Goal: Book appointment/travel/reservation

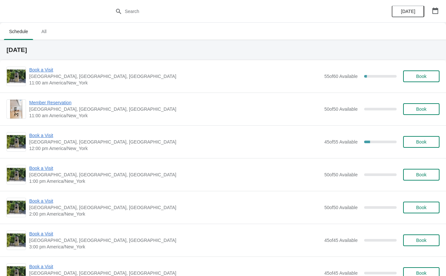
click at [31, 72] on span "Book a Visit" at bounding box center [175, 70] width 292 height 6
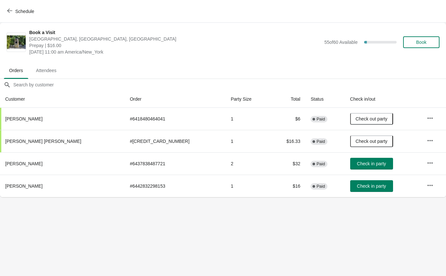
click at [361, 191] on button "Check in party" at bounding box center [371, 186] width 43 height 12
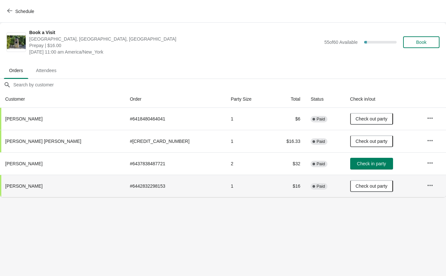
click at [9, 12] on icon "button" at bounding box center [9, 10] width 5 height 5
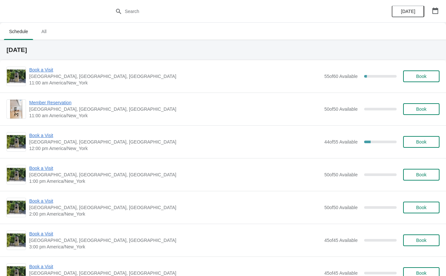
click at [37, 138] on span "Book a Visit" at bounding box center [175, 135] width 292 height 6
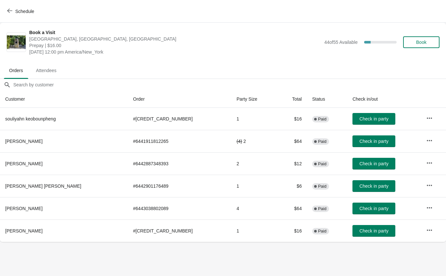
click at [362, 114] on button "Check in party" at bounding box center [373, 119] width 43 height 12
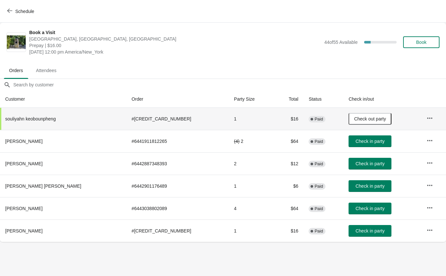
click at [359, 186] on span "Check in party" at bounding box center [369, 186] width 29 height 5
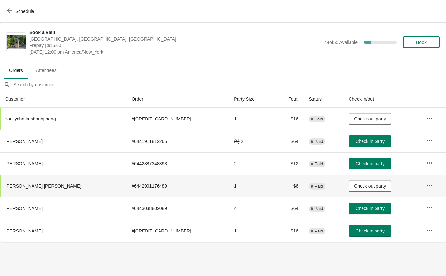
click at [355, 209] on span "Check in party" at bounding box center [369, 208] width 29 height 5
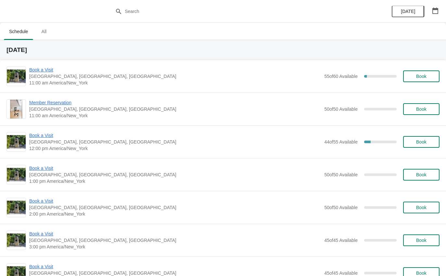
click at [39, 72] on span "Book a Visit" at bounding box center [175, 70] width 292 height 6
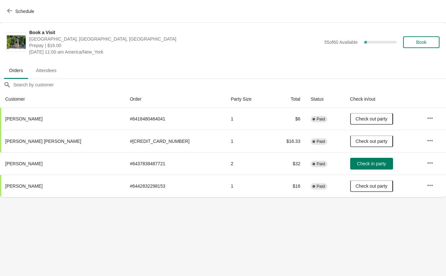
click at [357, 166] on span "Check in party" at bounding box center [371, 163] width 29 height 5
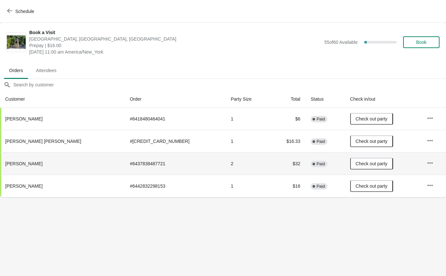
click at [15, 8] on button "Schedule" at bounding box center [21, 12] width 36 height 12
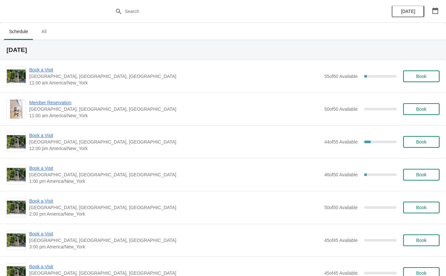
click at [37, 137] on span "Book a Visit" at bounding box center [175, 135] width 292 height 6
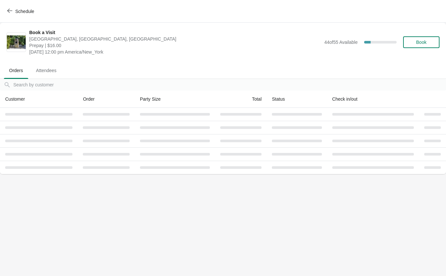
click at [18, 13] on span "Schedule" at bounding box center [24, 11] width 19 height 5
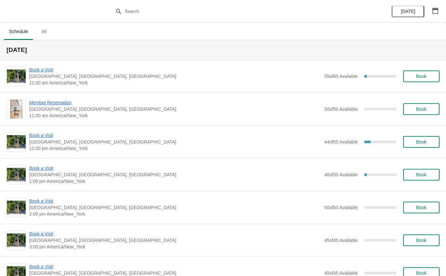
click at [41, 135] on span "Book a Visit" at bounding box center [175, 135] width 292 height 6
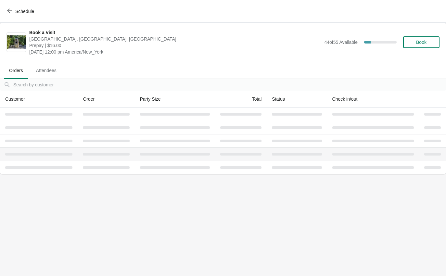
click at [178, 149] on td at bounding box center [175, 153] width 81 height 13
click at [174, 172] on td at bounding box center [175, 167] width 81 height 13
click at [180, 175] on body "Schedule Book a Visit The Noguchi Museum, 33rd Road, Queens, NY, USA Prepay | $…" at bounding box center [223, 138] width 446 height 276
click at [178, 200] on body "Schedule Book a Visit The Noguchi Museum, 33rd Road, Queens, NY, USA Prepay | $…" at bounding box center [223, 138] width 446 height 276
click at [178, 198] on body "Schedule Book a Visit The Noguchi Museum, 33rd Road, Queens, NY, USA Prepay | $…" at bounding box center [223, 138] width 446 height 276
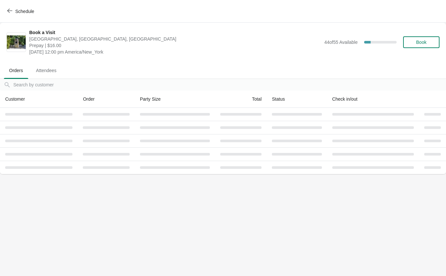
click at [182, 193] on body "Schedule Book a Visit The Noguchi Museum, 33rd Road, Queens, NY, USA Prepay | $…" at bounding box center [223, 138] width 446 height 276
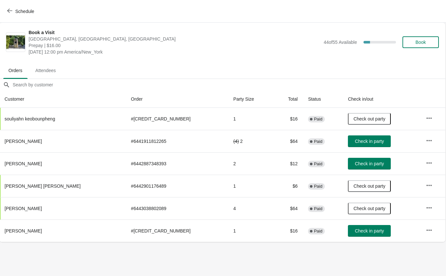
scroll to position [0, 0]
click at [359, 140] on span "Check in party" at bounding box center [369, 141] width 29 height 5
